Goal: Book appointment/travel/reservation

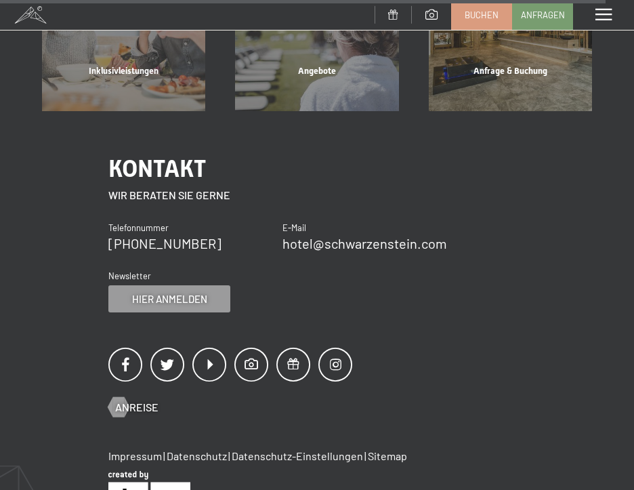
scroll to position [5528, 0]
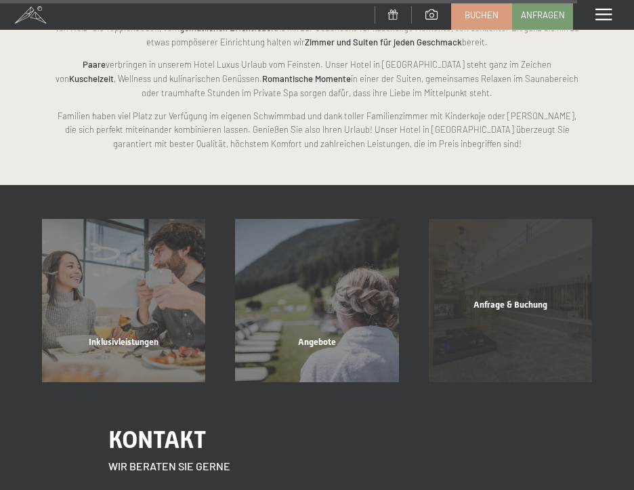
click at [541, 299] on div "Anfrage & Buchung" at bounding box center [510, 322] width 193 height 46
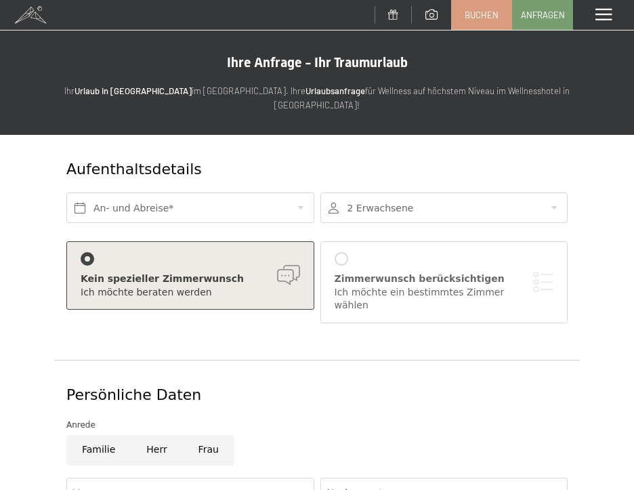
click at [610, 16] on span at bounding box center [603, 15] width 16 height 12
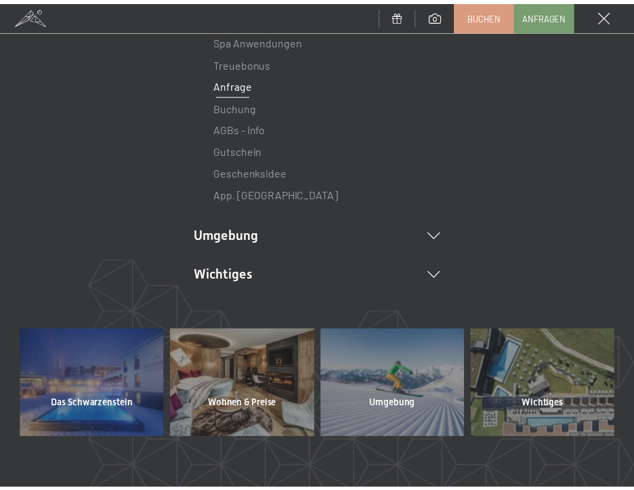
scroll to position [135, 0]
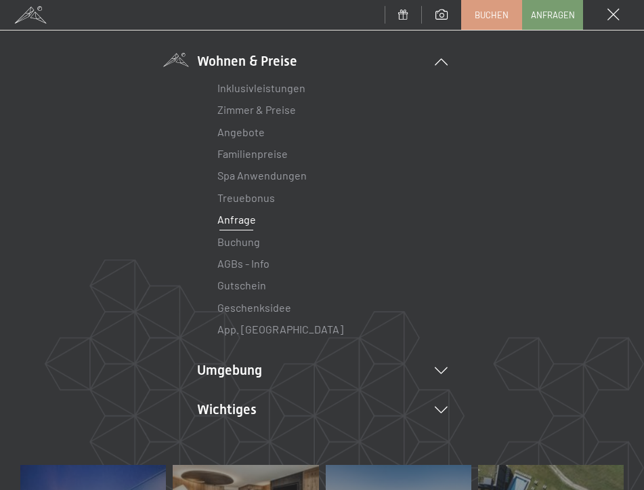
click at [608, 13] on span at bounding box center [614, 15] width 12 height 12
